Goal: Book appointment/travel/reservation

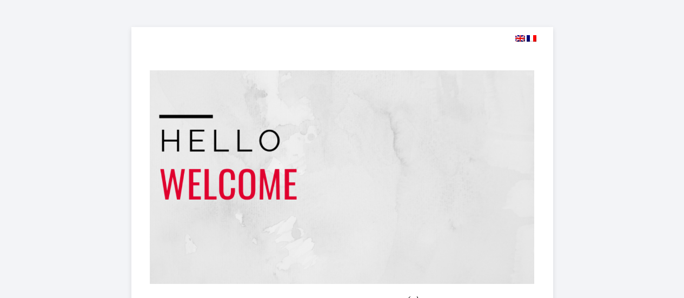
select select
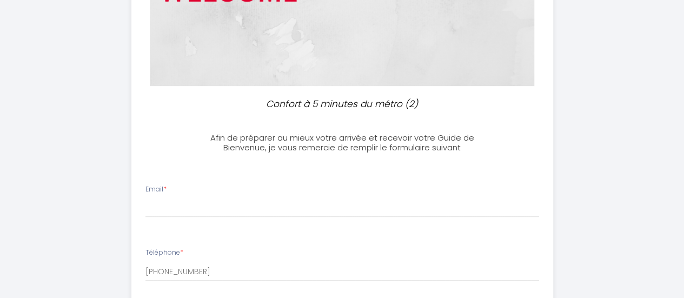
scroll to position [196, 0]
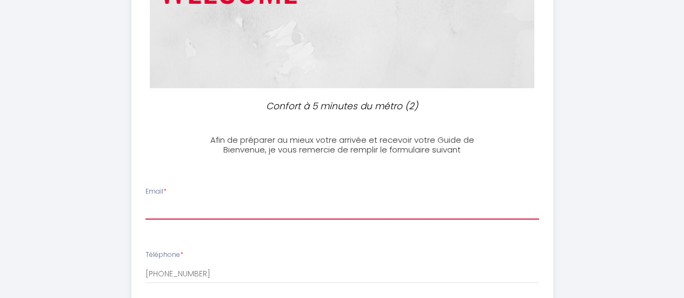
click at [175, 208] on input "Email *" at bounding box center [342, 209] width 394 height 19
click at [215, 205] on input "[EMAIL_ADDRESS][DOMAIN_NAME]" at bounding box center [342, 209] width 394 height 19
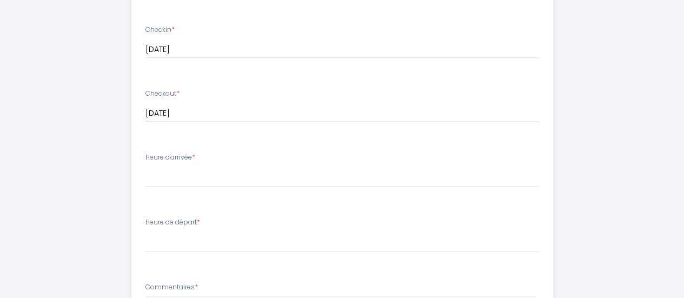
scroll to position [484, 0]
type input "[EMAIL_ADDRESS][DOMAIN_NAME]"
click at [174, 189] on li "Heure d'arrivée * 15:00 15:30 16:00 16:30 17:00 17:30 18:00 18:30 19:00 19:30 2…" at bounding box center [342, 175] width 421 height 58
click at [180, 179] on select "15:00 15:30 16:00 16:30 17:00 17:30 18:00 18:30 19:00 19:30 20:00 20:30 21:00 2…" at bounding box center [342, 176] width 394 height 21
select select "23:30"
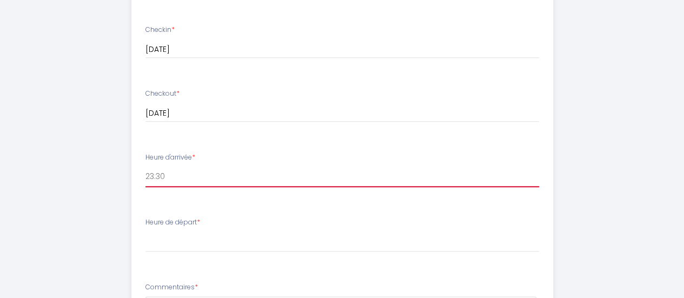
click at [145, 166] on select "15:00 15:30 16:00 16:30 17:00 17:30 18:00 18:30 19:00 19:30 20:00 20:30 21:00 2…" at bounding box center [342, 176] width 394 height 21
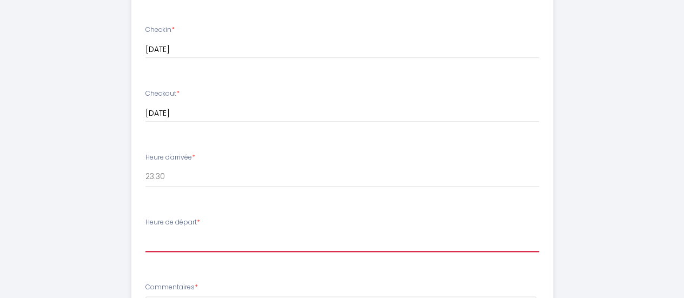
click at [190, 249] on select "00:00 00:30 01:00 01:30 02:00 02:30 03:00 03:30 04:00 04:30 05:00 05:30 06:00 0…" at bounding box center [342, 241] width 394 height 21
select select "08:30"
click at [145, 231] on select "00:00 00:30 01:00 01:30 02:00 02:30 03:00 03:30 04:00 04:30 05:00 05:30 06:00 0…" at bounding box center [342, 241] width 394 height 21
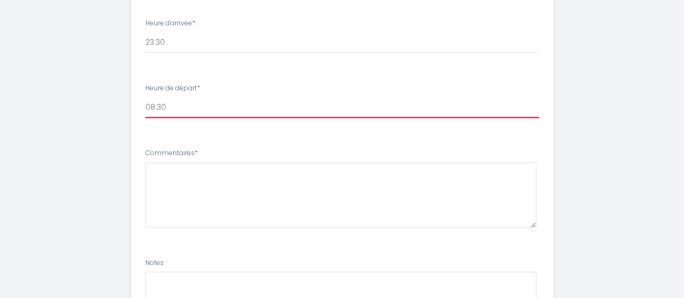
scroll to position [619, 0]
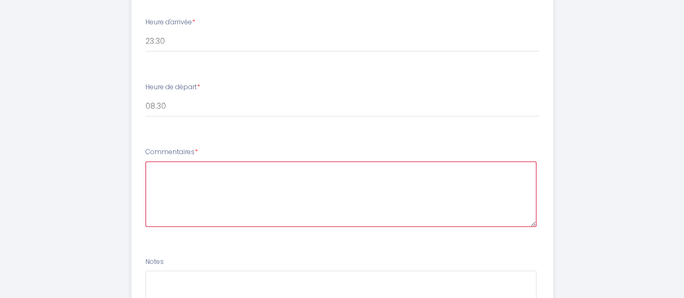
click at [216, 195] on textarea at bounding box center [340, 193] width 391 height 65
drag, startPoint x: 151, startPoint y: 169, endPoint x: 354, endPoint y: 206, distance: 206.1
click at [354, 206] on textarea "Bonsoir, En déplacement pro" at bounding box center [340, 193] width 391 height 65
paste textarea "Madame, Monsieur, Je suis en déplacement professionnel sur [GEOGRAPHIC_DATA] ce…"
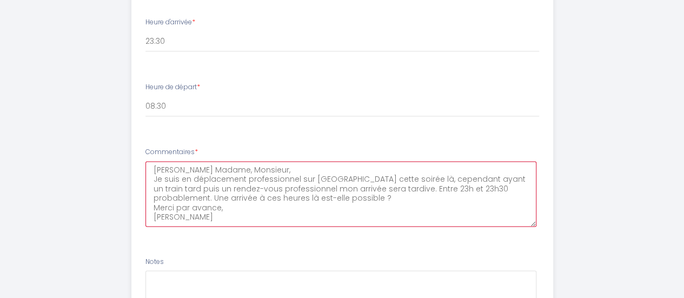
scroll to position [748, 0]
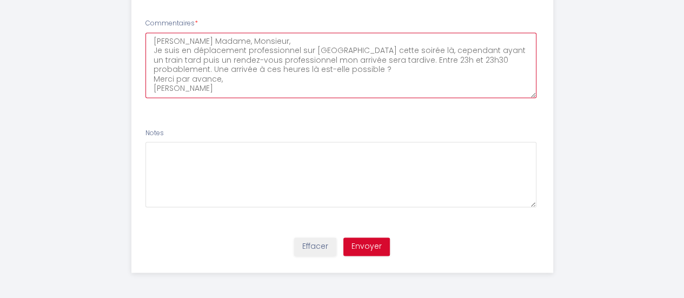
type textarea "[PERSON_NAME] Madame, Monsieur, Je suis en déplacement professionnel sur [GEOGR…"
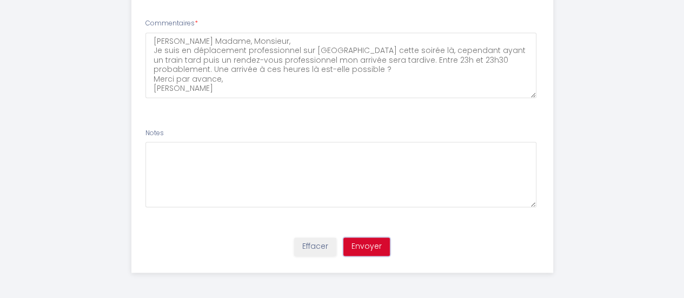
click at [369, 249] on button "Envoyer" at bounding box center [366, 246] width 46 height 18
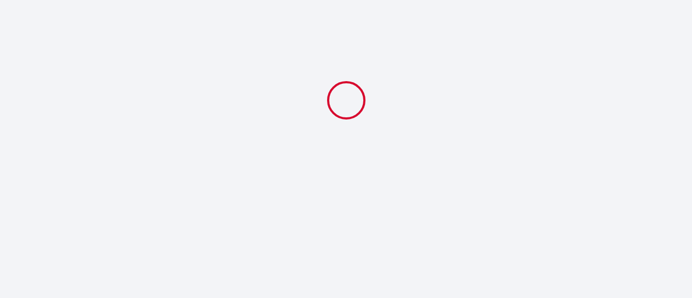
select select "23:30"
select select "08:30"
